Goal: Task Accomplishment & Management: Use online tool/utility

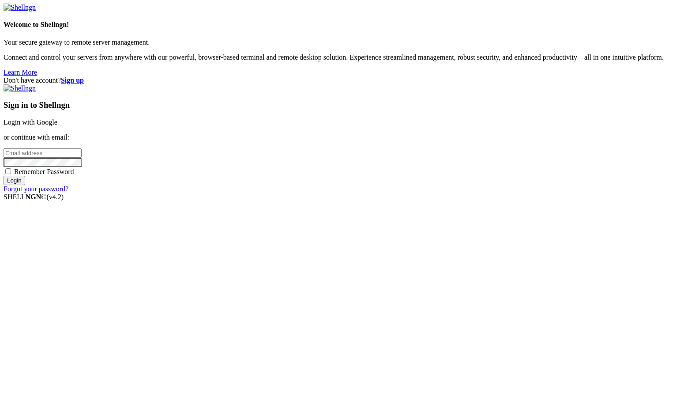
click at [57, 126] on link "Login with Google" at bounding box center [31, 122] width 54 height 8
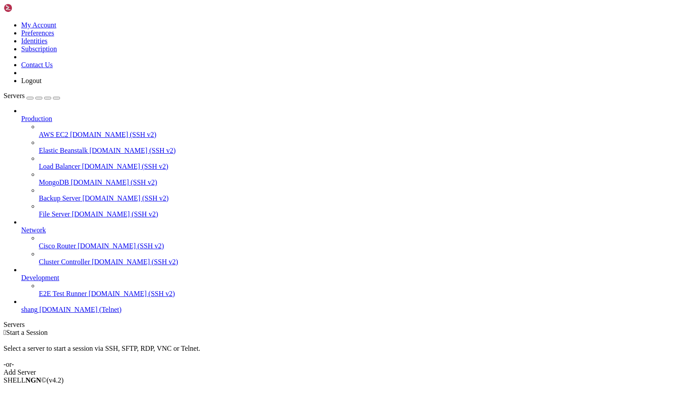
click at [57, 313] on span "[DOMAIN_NAME] (Telnet)" at bounding box center [80, 310] width 82 height 8
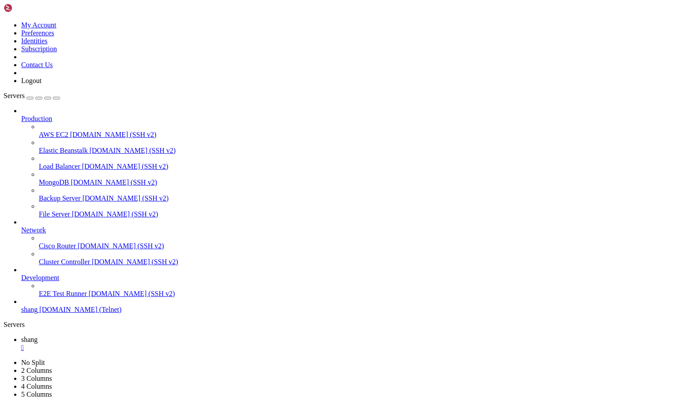
scroll to position [381, 0]
click at [82, 162] on span "[DOMAIN_NAME] (SSH v2)" at bounding box center [125, 166] width 87 height 8
click at [125, 336] on link "shang " at bounding box center [349, 344] width 656 height 16
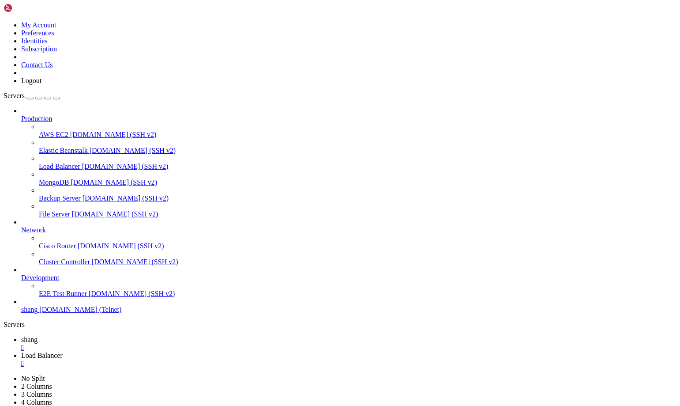
scroll to position [623, 0]
click at [174, 351] on link "Load Balancer " at bounding box center [349, 359] width 656 height 16
click at [131, 336] on link "shang " at bounding box center [349, 344] width 656 height 16
click at [63, 351] on span "Load Balancer" at bounding box center [42, 355] width 42 height 8
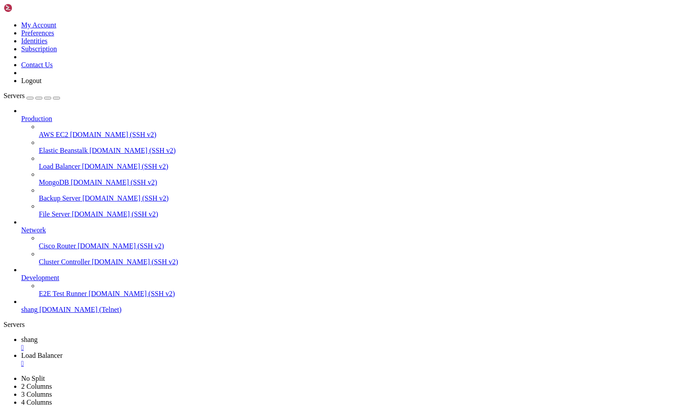
click at [38, 336] on span "shang" at bounding box center [29, 340] width 16 height 8
click at [204, 351] on link "Load Balancer " at bounding box center [349, 359] width 656 height 16
click at [38, 336] on span "shang" at bounding box center [29, 340] width 16 height 8
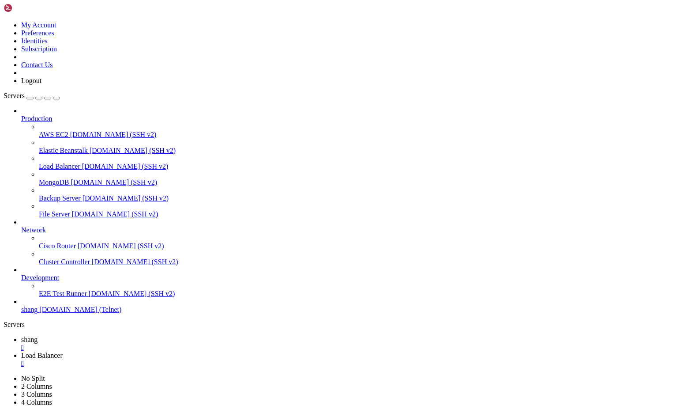
click at [63, 351] on span "Load Balancer" at bounding box center [42, 355] width 42 height 8
click at [38, 336] on span "shang" at bounding box center [29, 340] width 16 height 8
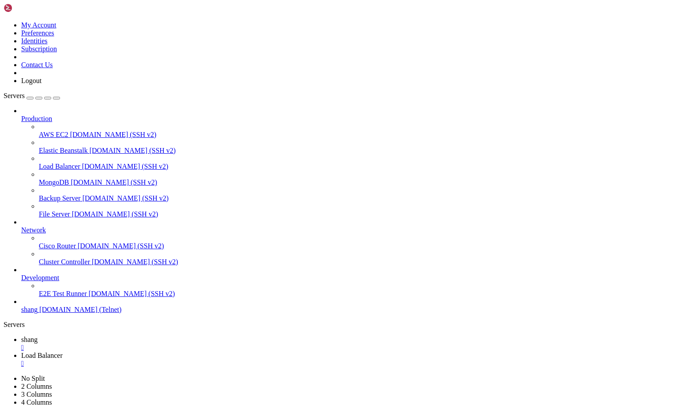
scroll to position [2868, 0]
drag, startPoint x: 53, startPoint y: 708, endPoint x: 15, endPoint y: 708, distance: 38.0
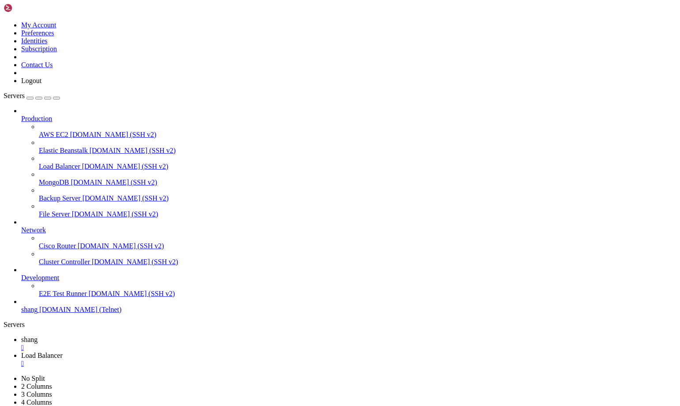
drag, startPoint x: 56, startPoint y: 706, endPoint x: 17, endPoint y: 706, distance: 38.4
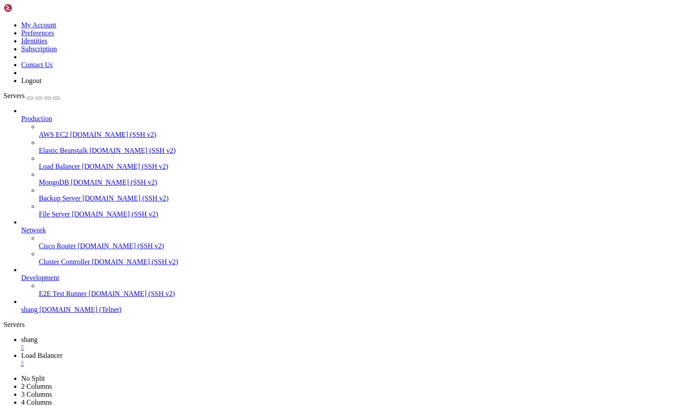
click at [177, 351] on link "Load Balancer " at bounding box center [349, 359] width 656 height 16
click at [38, 336] on span "shang" at bounding box center [29, 340] width 16 height 8
click at [63, 351] on span "Load Balancer" at bounding box center [42, 355] width 42 height 8
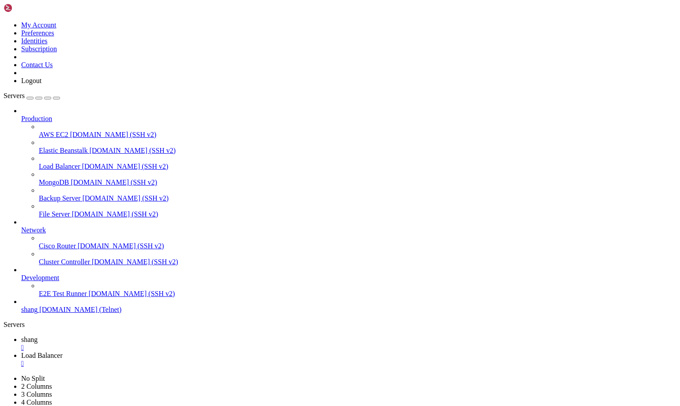
click at [38, 336] on span "shang" at bounding box center [29, 340] width 16 height 8
click at [178, 351] on link "Load Balancer " at bounding box center [349, 359] width 656 height 16
click at [21, 336] on icon at bounding box center [21, 340] width 0 height 8
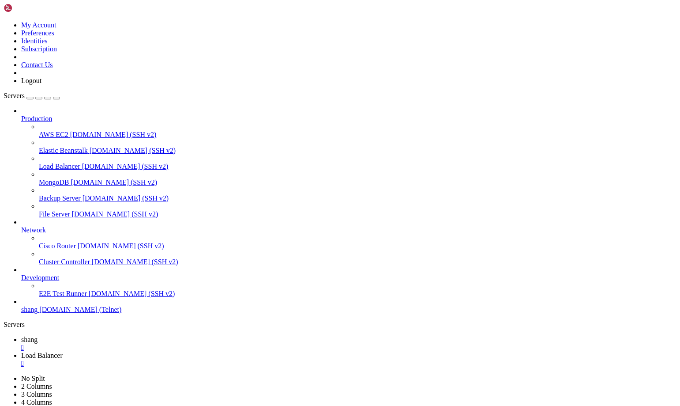
scroll to position [6809, 0]
drag, startPoint x: 61, startPoint y: 708, endPoint x: 8, endPoint y: 705, distance: 54.0
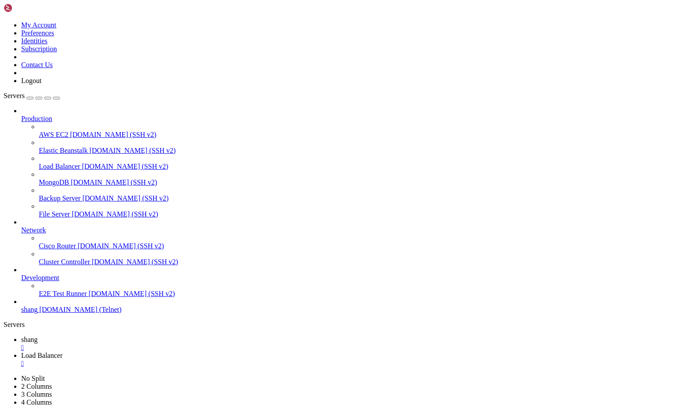
click at [47, 345] on input "shang" at bounding box center [34, 332] width 26 height 23
type input "shang-2"
click at [51, 329] on span "[DOMAIN_NAME] (Telnet)" at bounding box center [86, 325] width 82 height 8
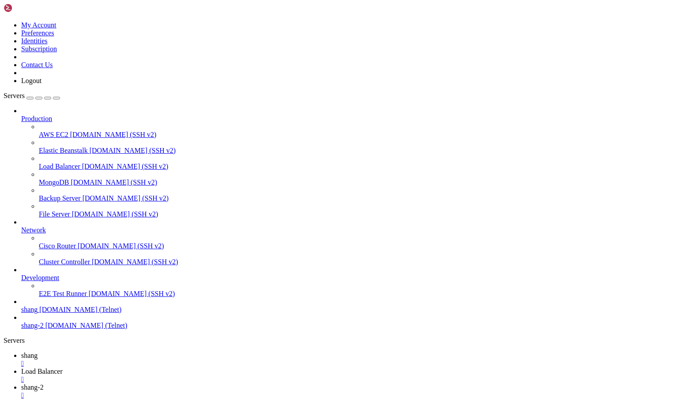
scroll to position [0, 0]
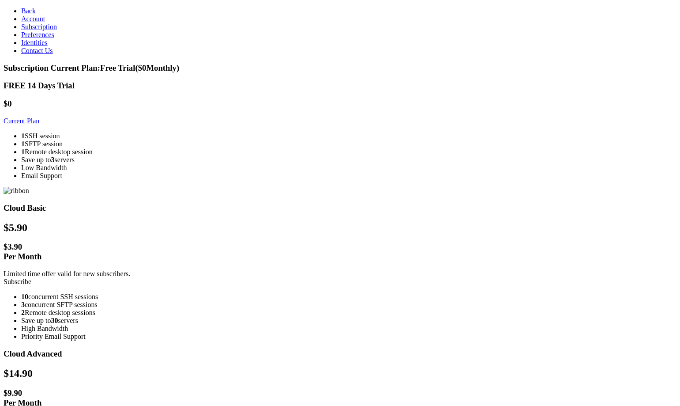
click at [21, 8] on icon at bounding box center [21, 11] width 0 height 8
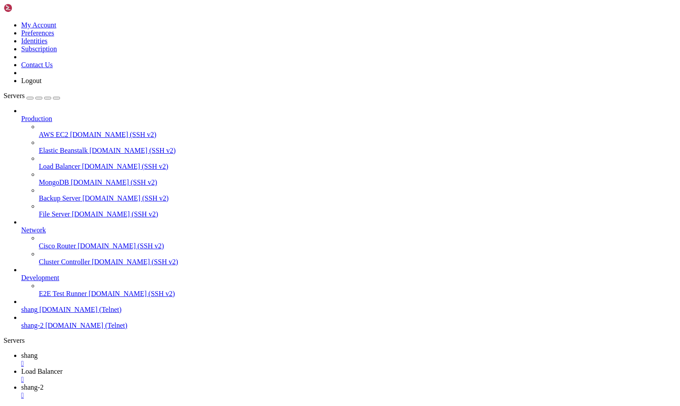
click at [38, 351] on span "shang" at bounding box center [29, 355] width 16 height 8
drag, startPoint x: 570, startPoint y: 556, endPoint x: 655, endPoint y: 944, distance: 397.7
drag, startPoint x: 27, startPoint y: 878, endPoint x: 72, endPoint y: 879, distance: 44.2
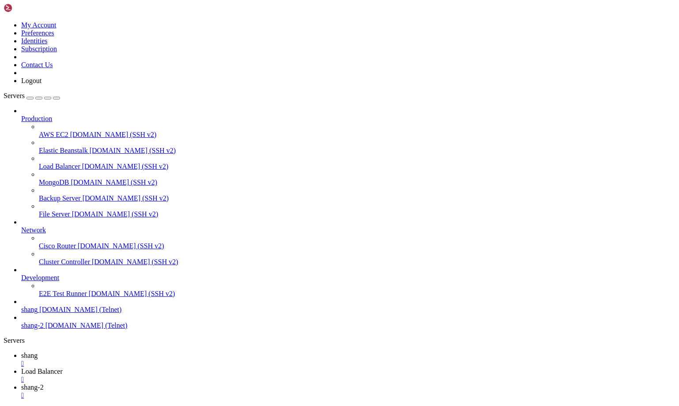
scroll to position [10683, 0]
drag, startPoint x: 37, startPoint y: 668, endPoint x: 8, endPoint y: 666, distance: 29.2
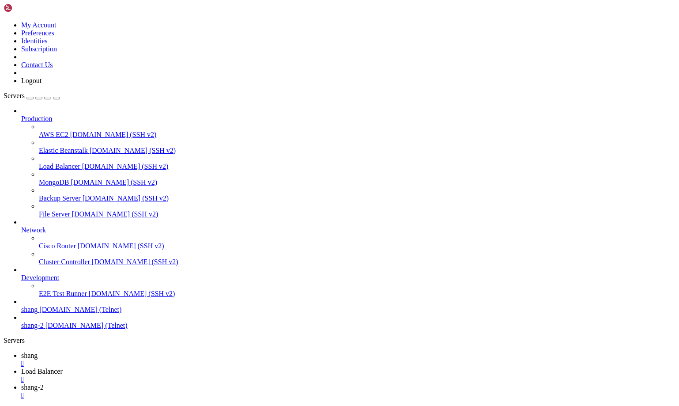
scroll to position [14207, 0]
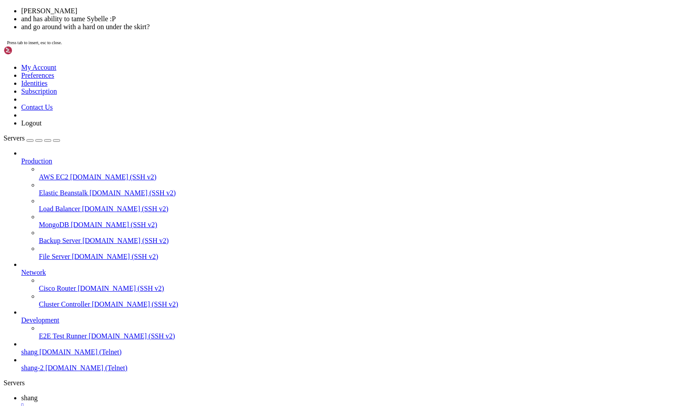
scroll to position [16141, 0]
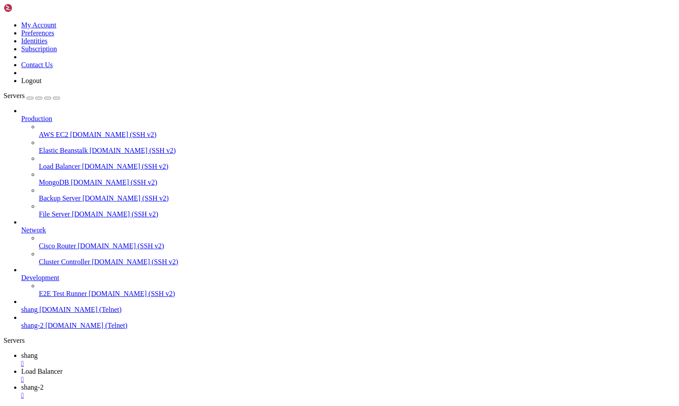
click at [63, 367] on span "Load Balancer" at bounding box center [42, 371] width 42 height 8
click at [278, 391] on div "" at bounding box center [348, 395] width 654 height 8
drag, startPoint x: 275, startPoint y: 677, endPoint x: 266, endPoint y: 678, distance: 8.9
